Goal: Information Seeking & Learning: Learn about a topic

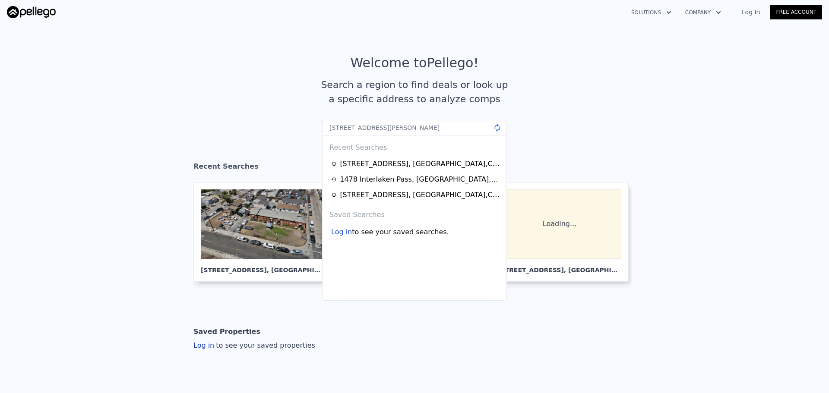
type input "[STREET_ADDRESS][PERSON_NAME]"
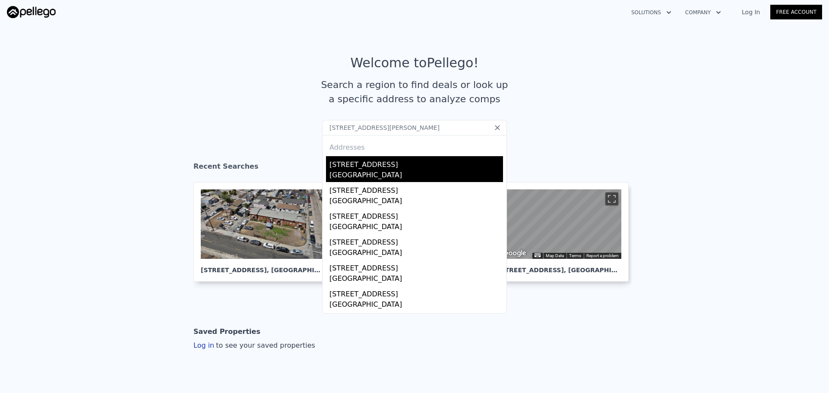
click at [381, 172] on div "[GEOGRAPHIC_DATA]" at bounding box center [416, 176] width 174 height 12
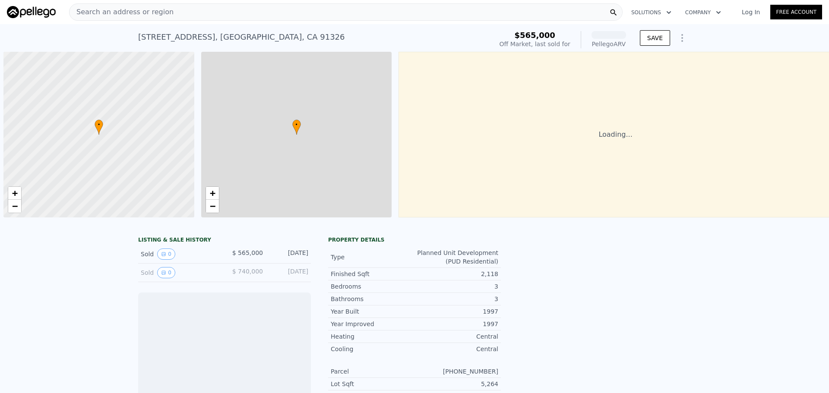
scroll to position [0, 3]
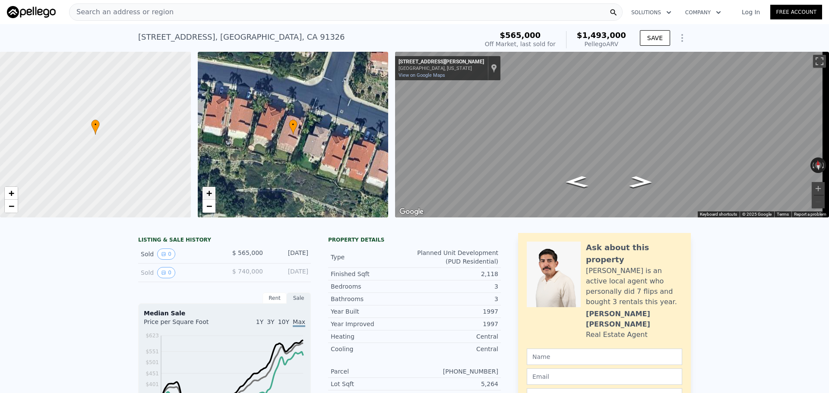
click at [209, 194] on span "+" at bounding box center [209, 193] width 6 height 11
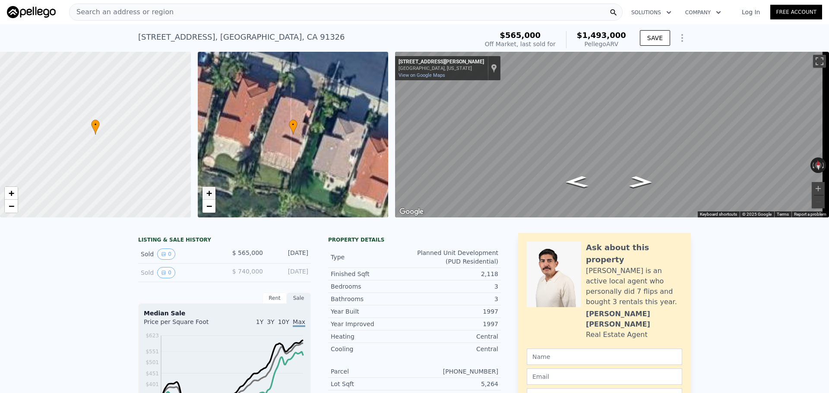
click at [209, 194] on span "+" at bounding box center [209, 193] width 6 height 11
click at [187, 10] on div "Search an address or region" at bounding box center [345, 11] width 553 height 17
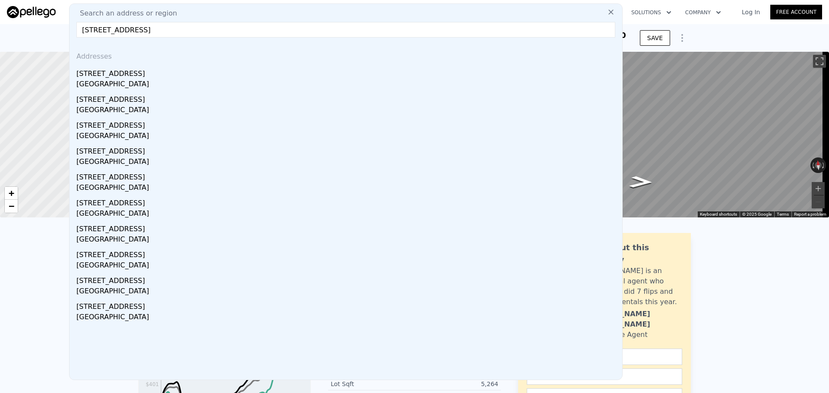
type input "9293 Garfield Street, Riverside, CA 92503"
drag, startPoint x: 128, startPoint y: 72, endPoint x: 137, endPoint y: 0, distance: 72.7
click at [128, 72] on div "[STREET_ADDRESS]" at bounding box center [347, 72] width 542 height 14
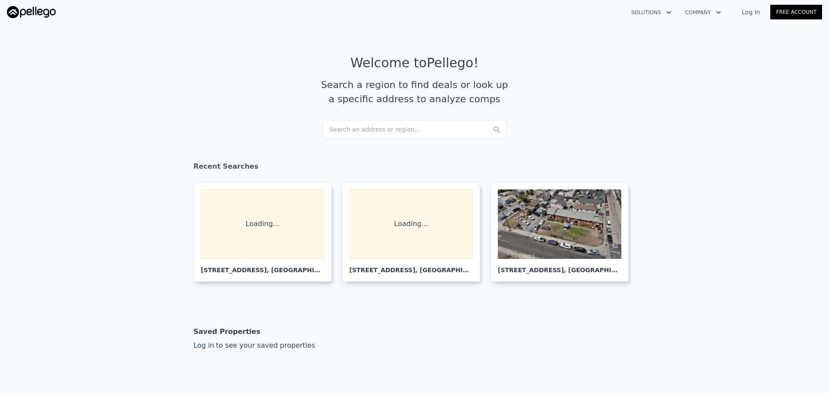
click at [395, 127] on div "Search an address or region..." at bounding box center [414, 129] width 185 height 19
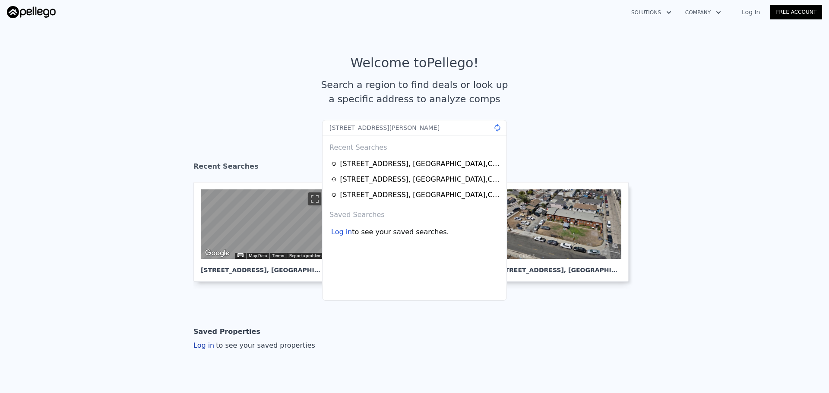
type input "[STREET_ADDRESS][PERSON_NAME]"
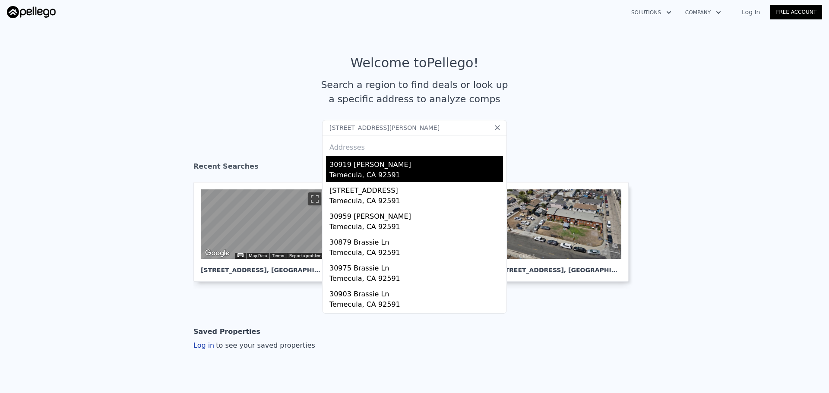
click at [385, 168] on div "30919 [PERSON_NAME]" at bounding box center [416, 163] width 174 height 14
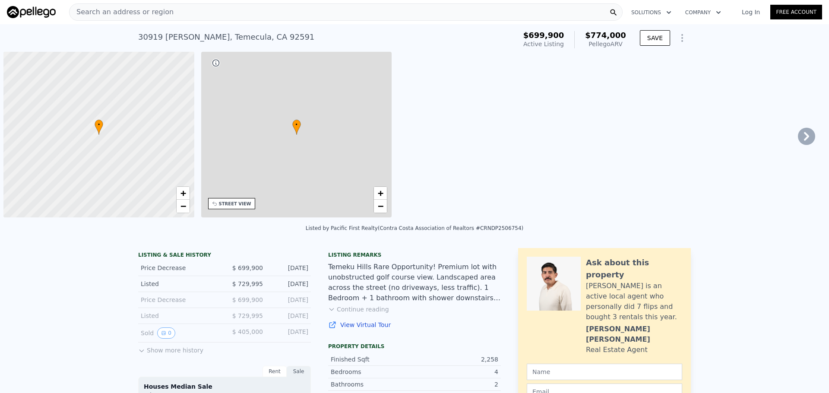
scroll to position [0, 3]
